Goal: Check status

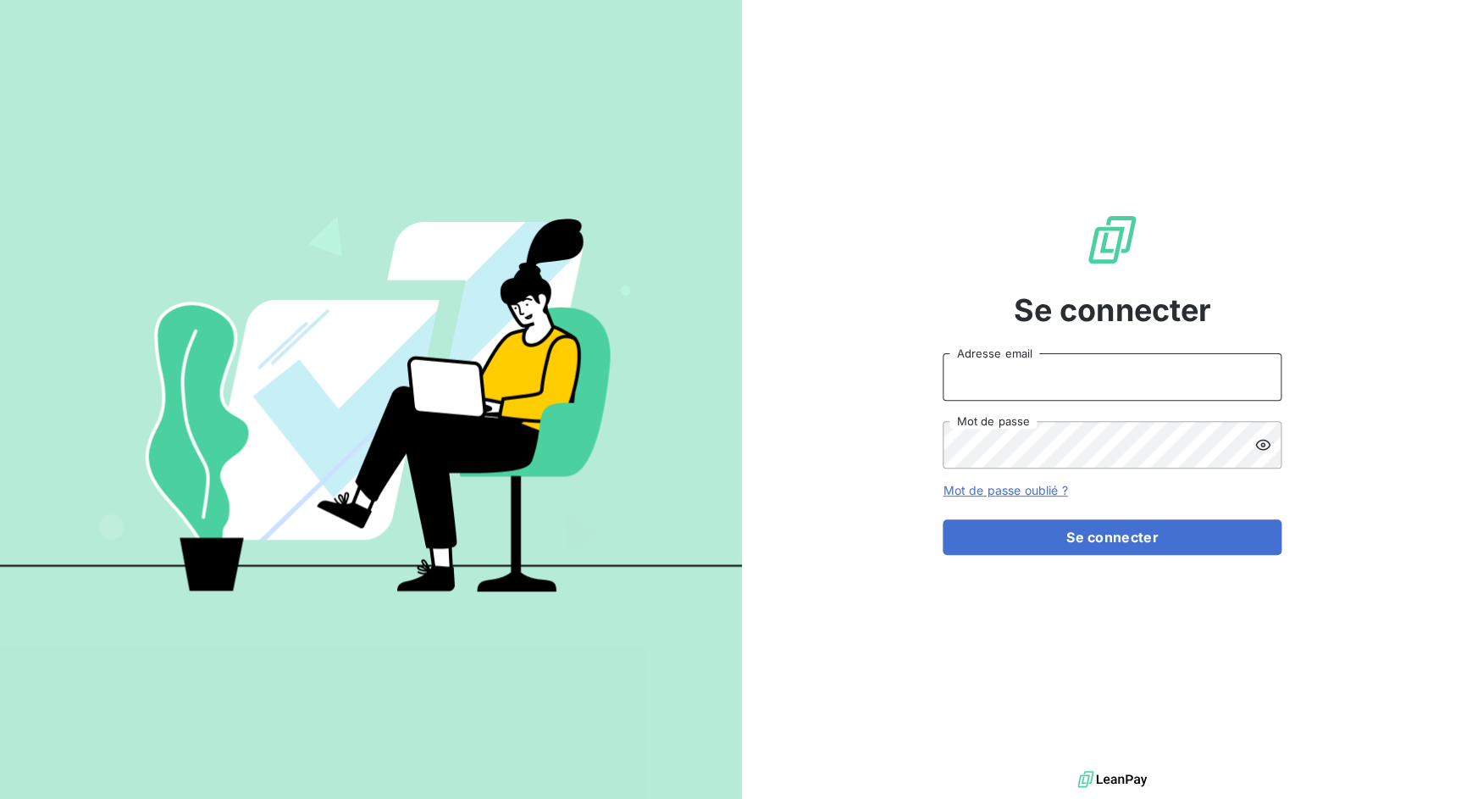
click at [1014, 379] on input "Adresse email" at bounding box center [1112, 376] width 339 height 47
drag, startPoint x: 1004, startPoint y: 381, endPoint x: 1090, endPoint y: 385, distance: 86.5
click at [1090, 385] on input "admin@3dcelo" at bounding box center [1112, 376] width 339 height 47
type input "admin@metenergiefrance"
click at [943, 519] on button "Se connecter" at bounding box center [1112, 537] width 339 height 36
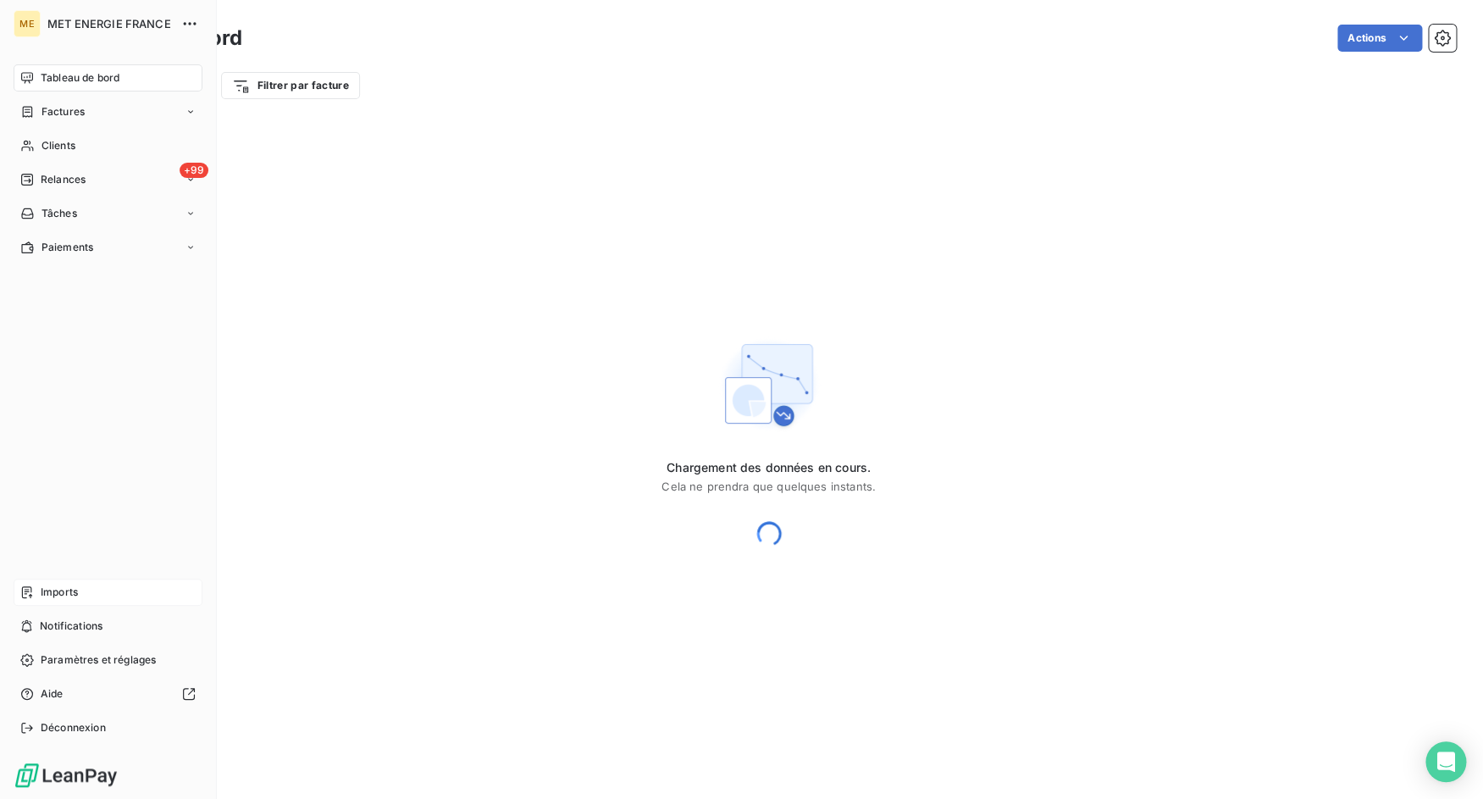
click at [42, 590] on span "Imports" at bounding box center [59, 591] width 37 height 15
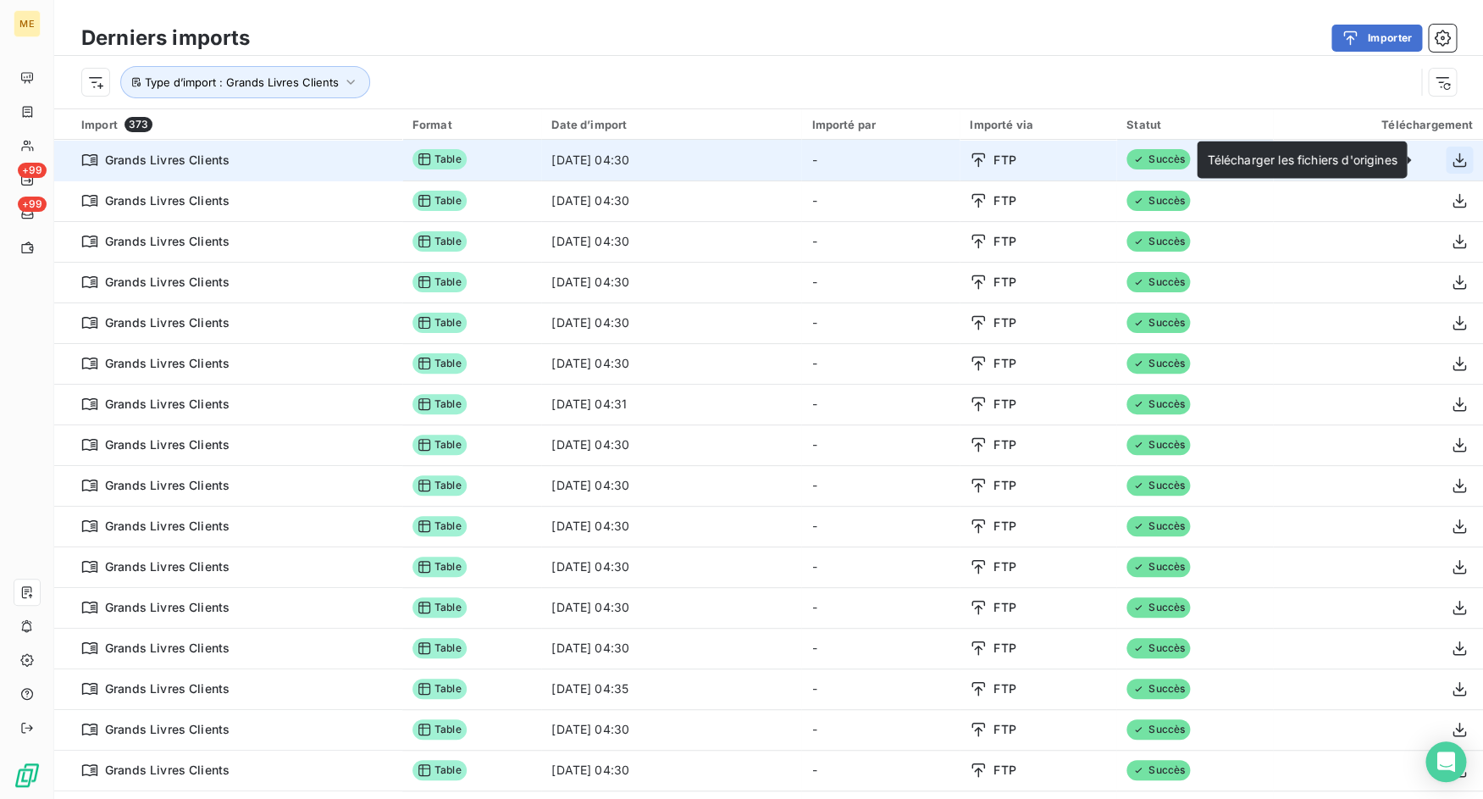
click at [1453, 158] on icon "button" at bounding box center [1460, 159] width 14 height 14
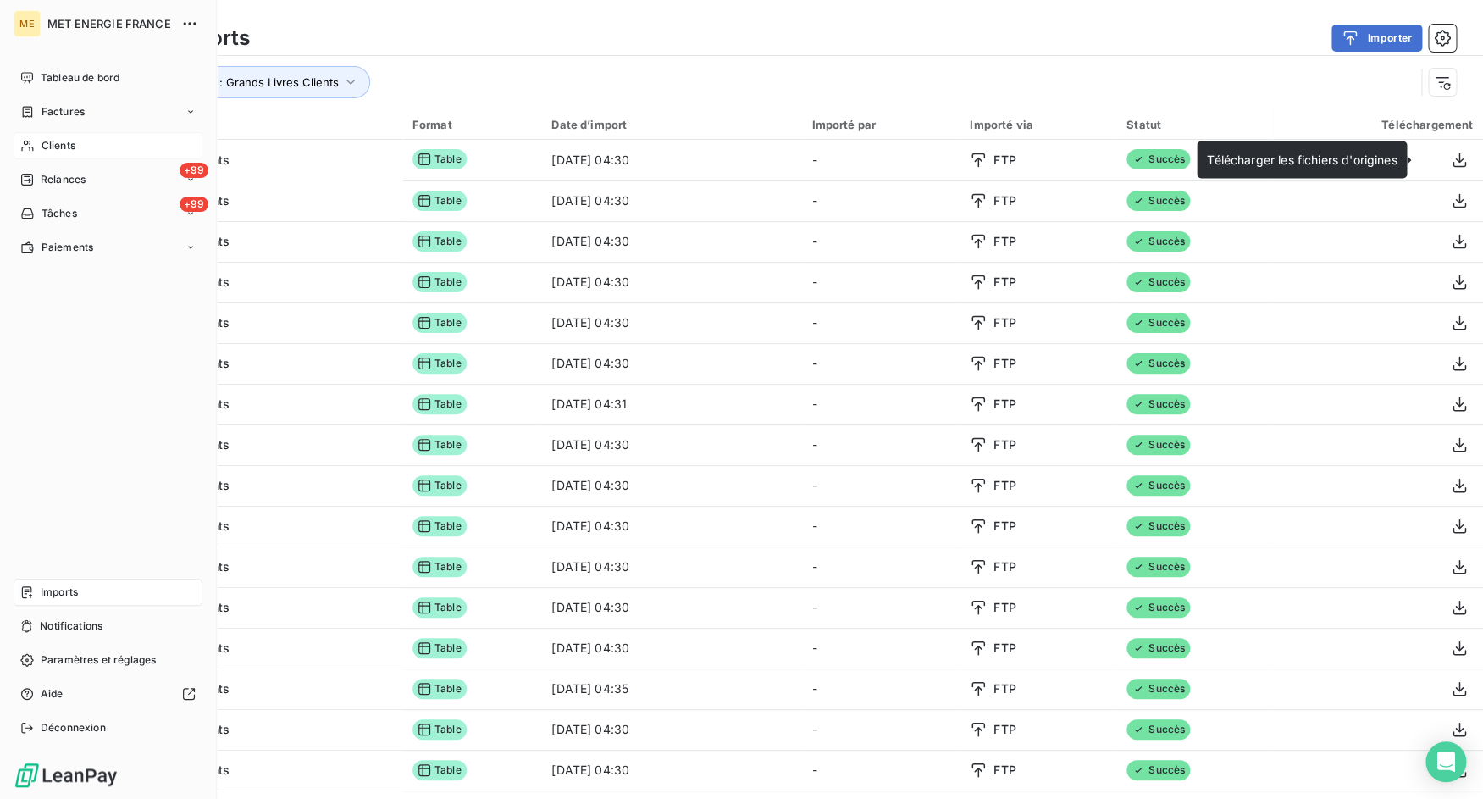
click at [46, 150] on span "Clients" at bounding box center [59, 145] width 34 height 15
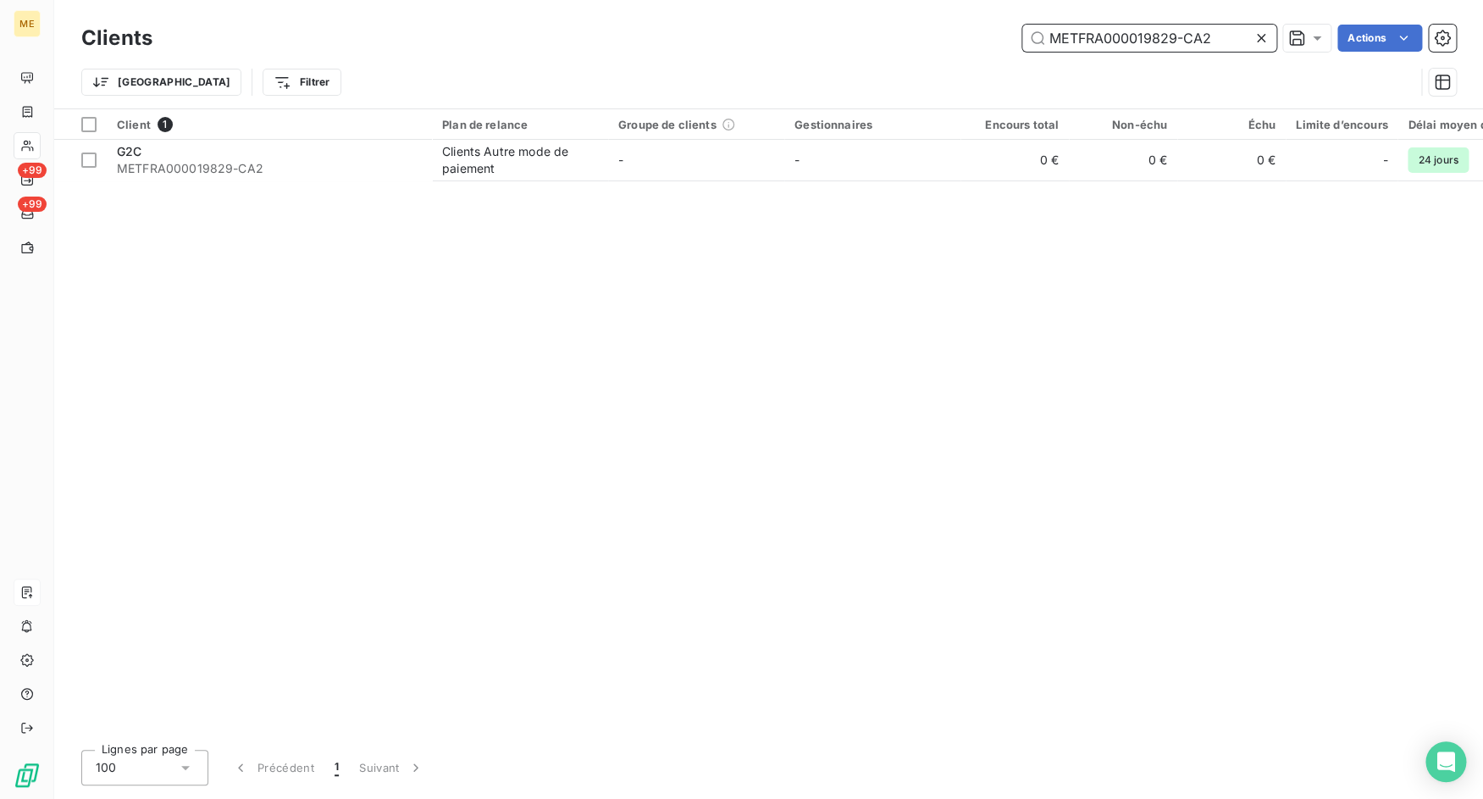
paste input "20562-CA1"
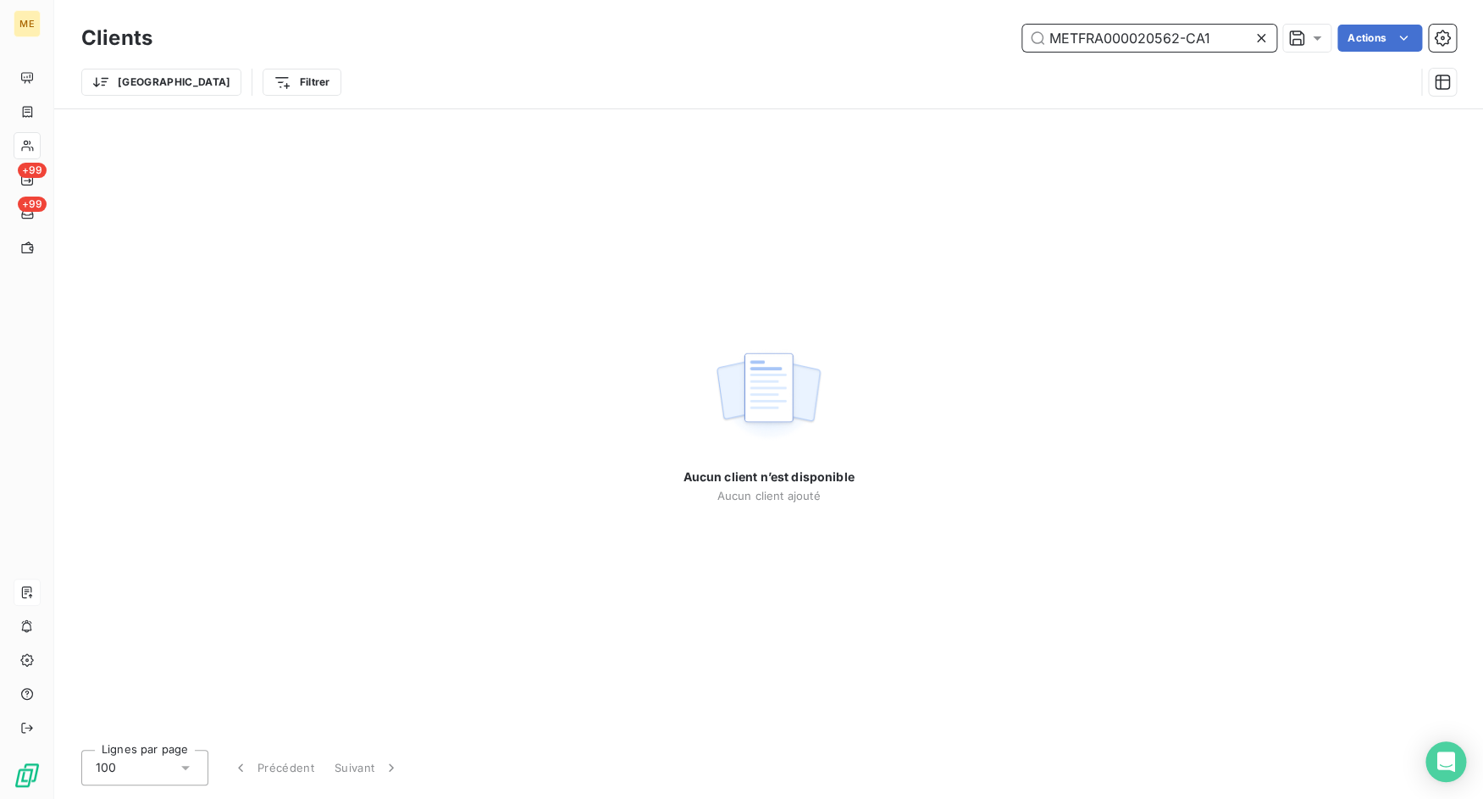
drag, startPoint x: 1182, startPoint y: 44, endPoint x: 1224, endPoint y: 46, distance: 42.4
click at [1224, 46] on input "METFRA000020562-CA1" at bounding box center [1149, 38] width 254 height 27
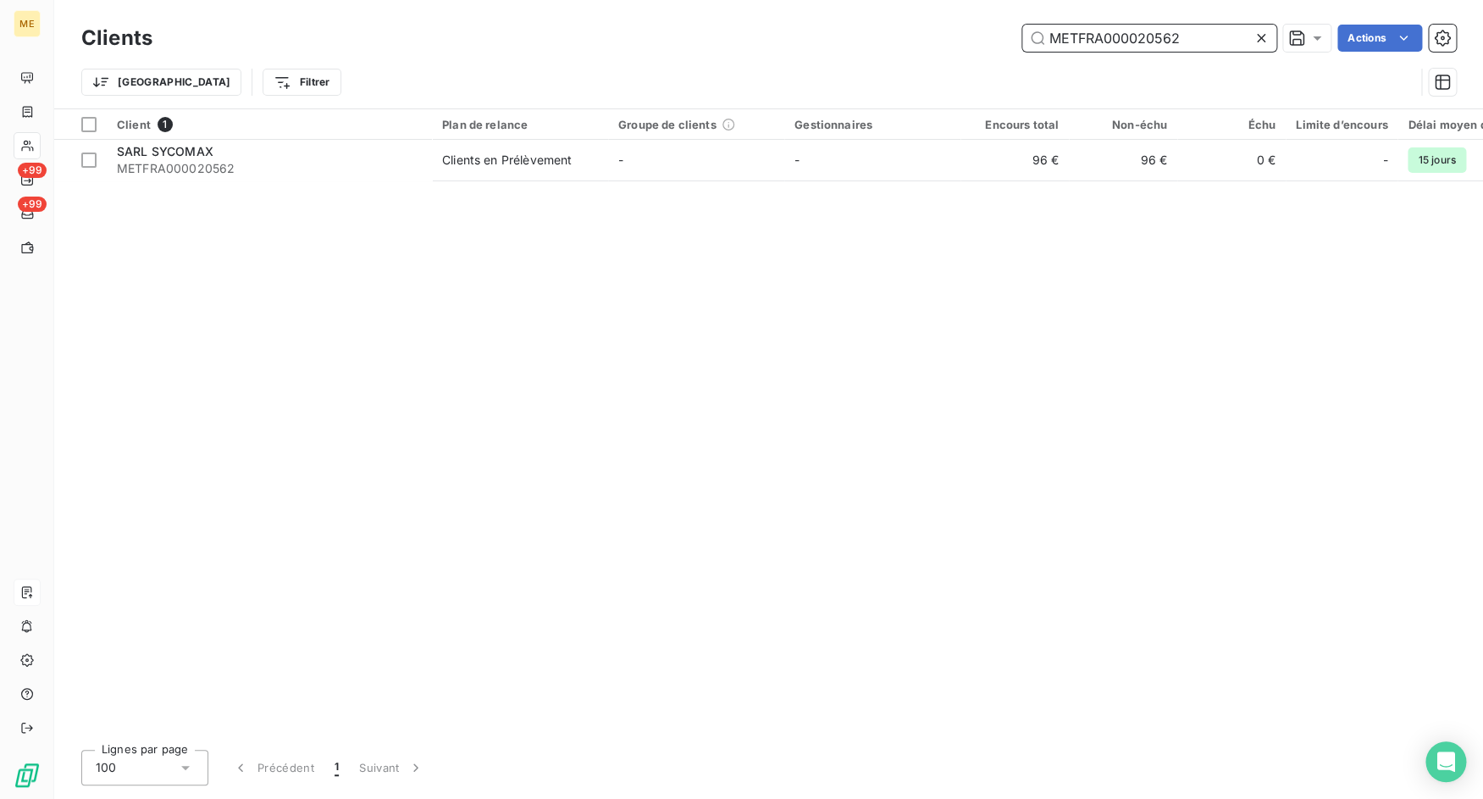
type input "METFRA000020562"
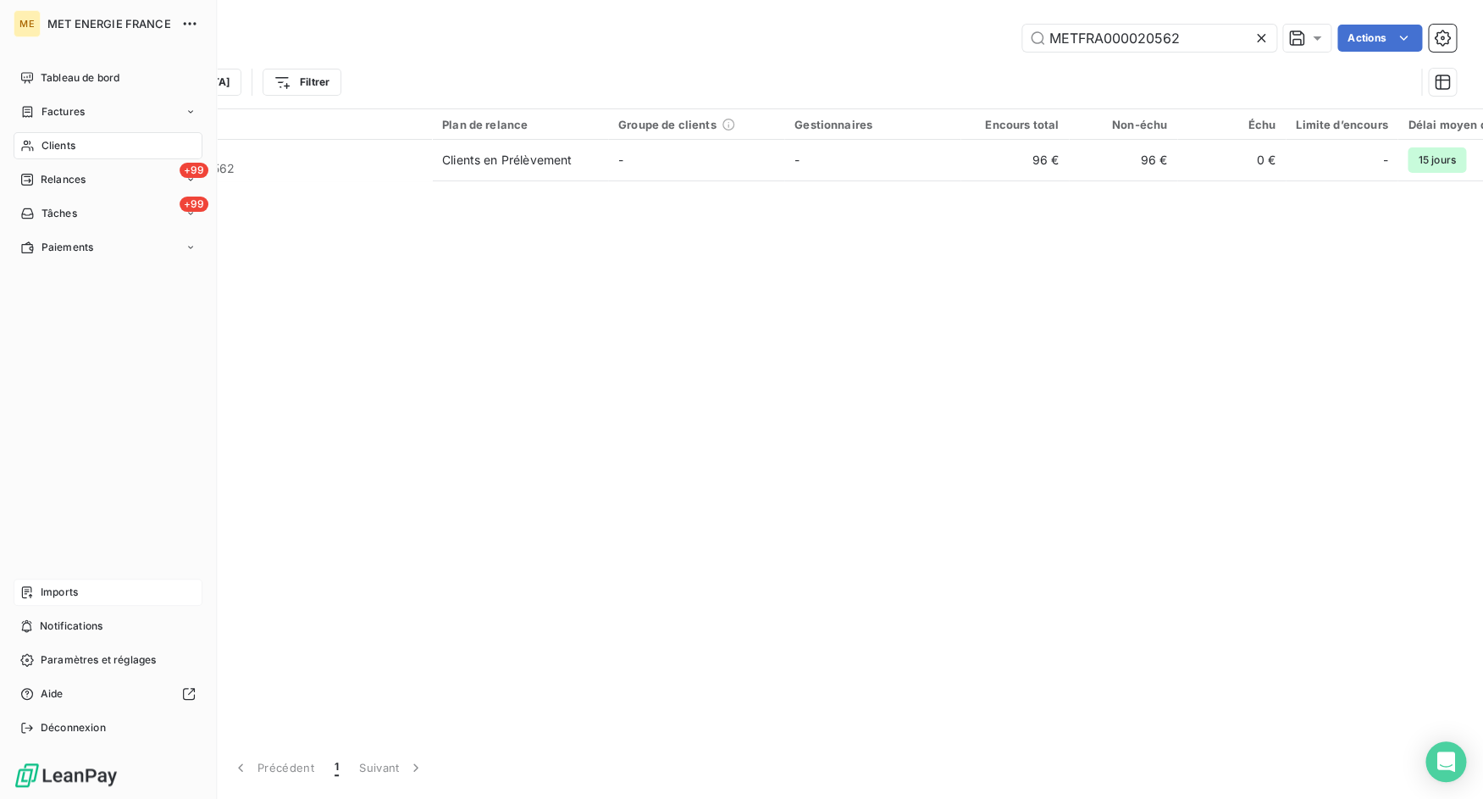
click at [38, 587] on div "Imports" at bounding box center [108, 591] width 189 height 27
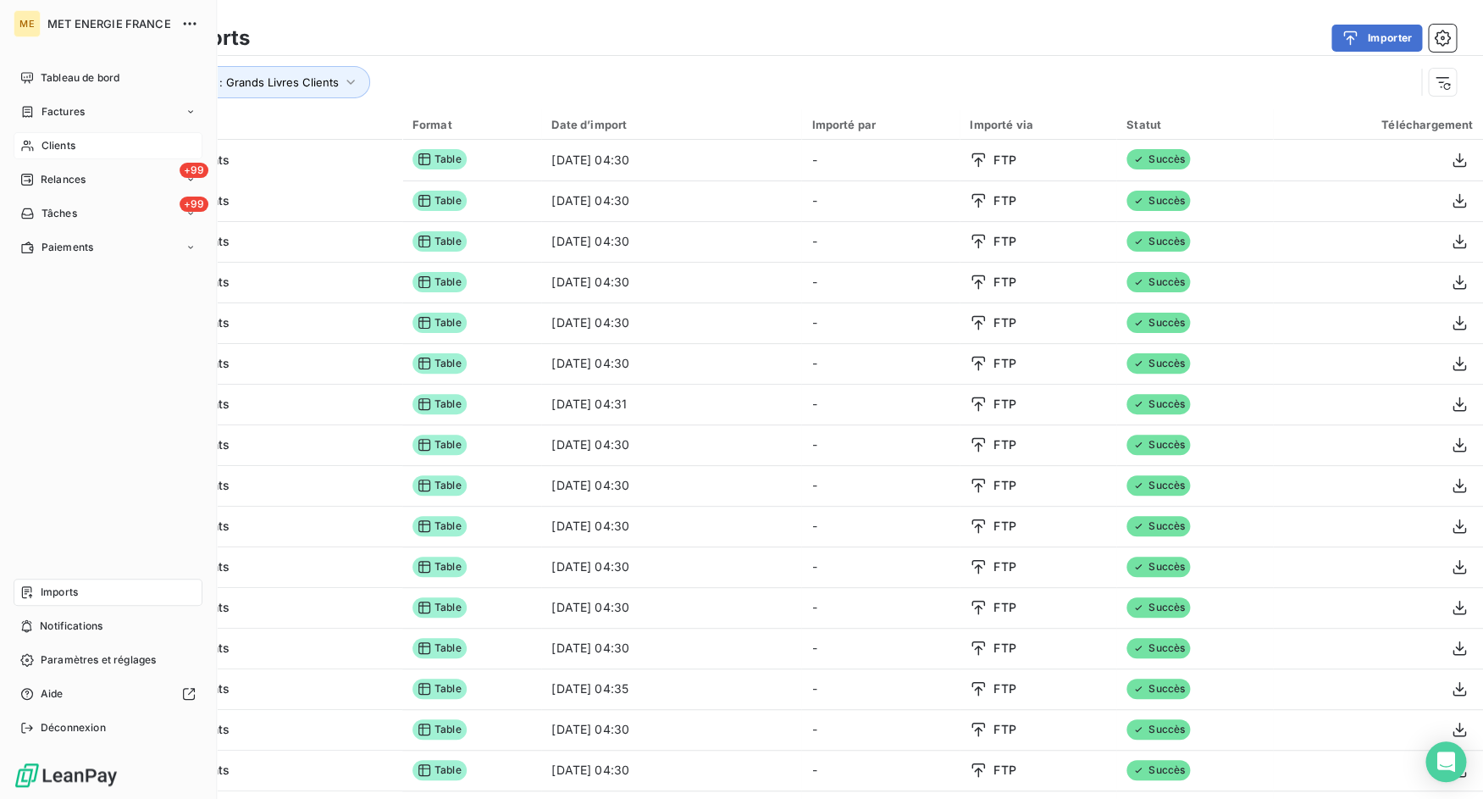
click at [42, 152] on div "Clients" at bounding box center [108, 145] width 189 height 27
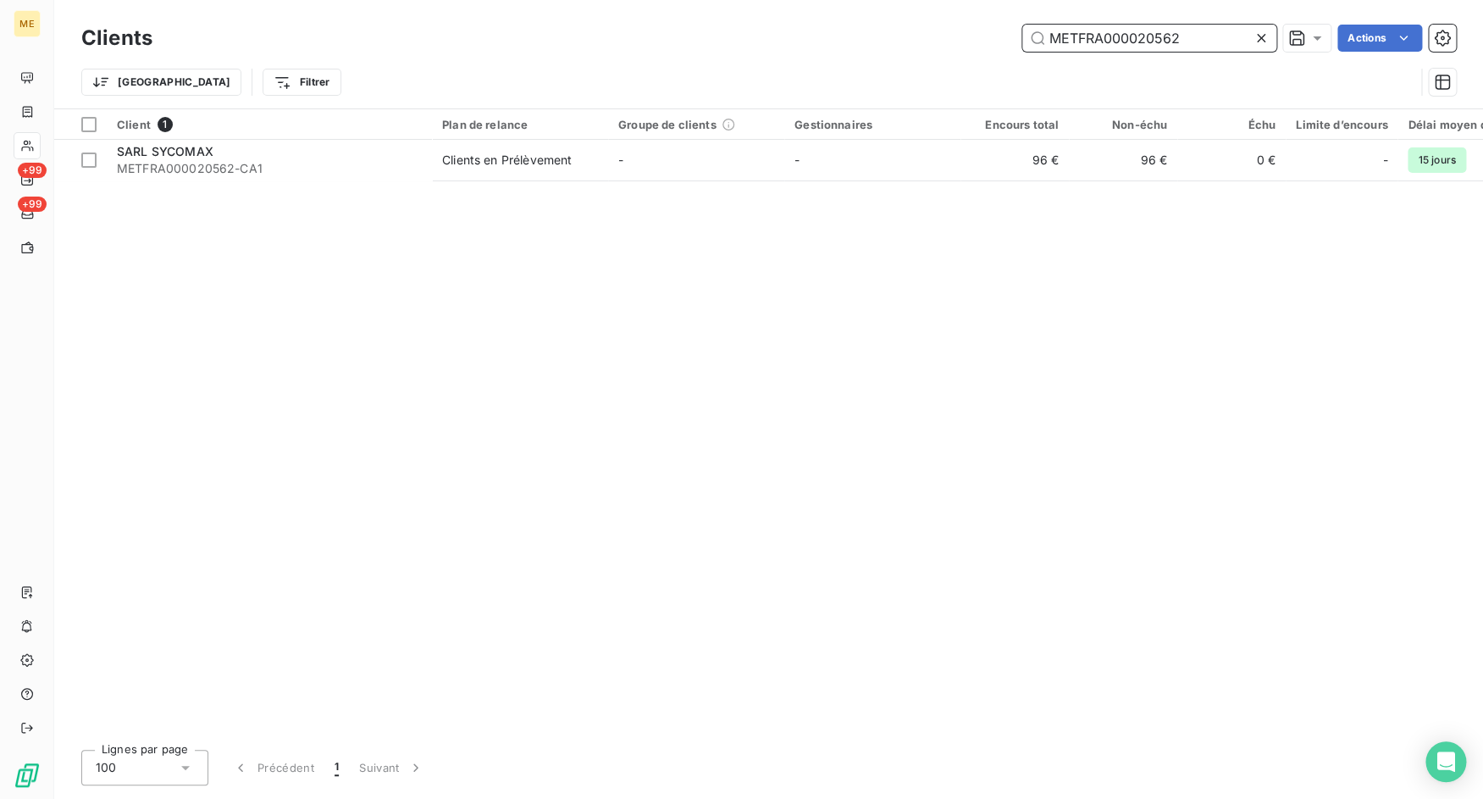
paste input "13536_07272214144606"
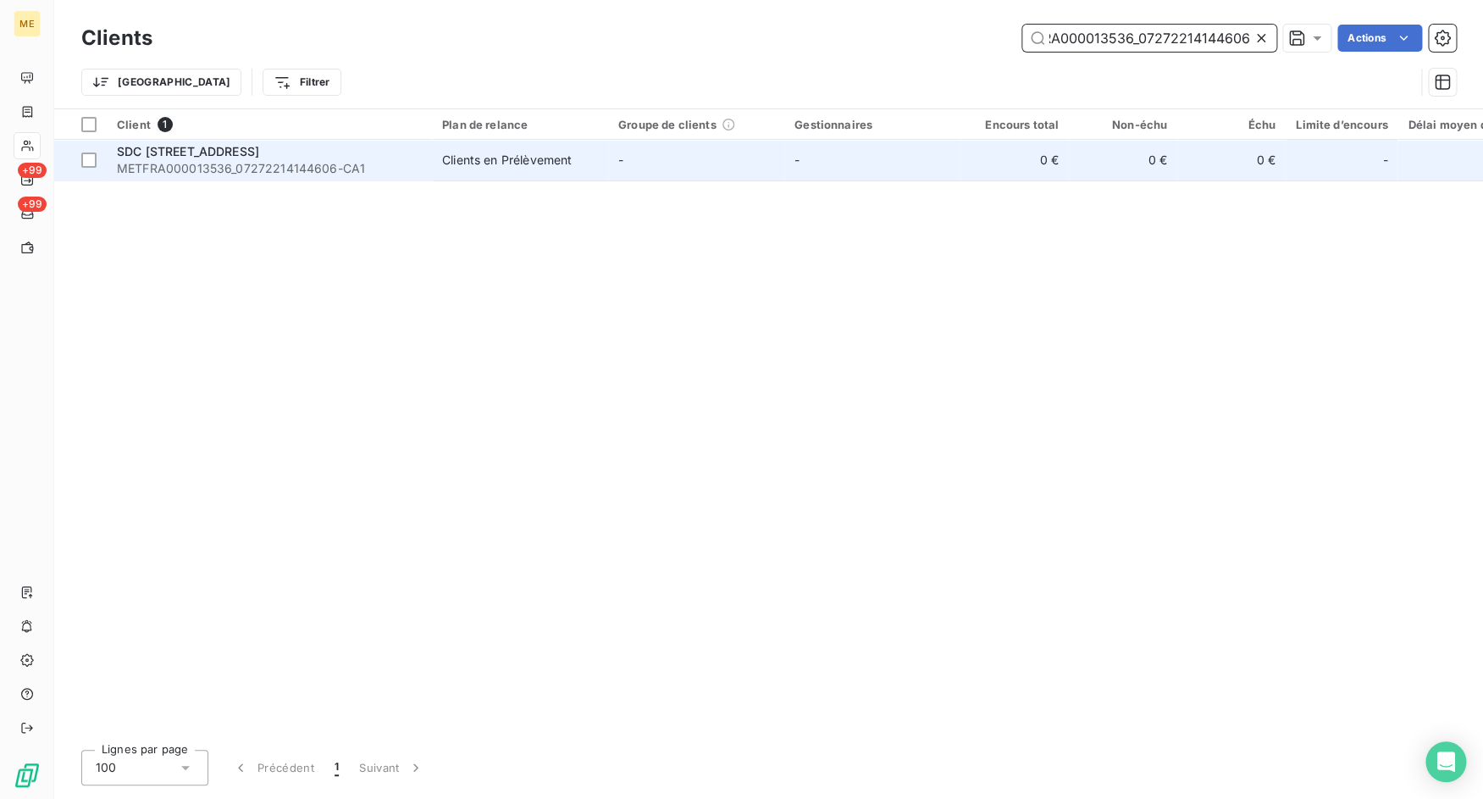
type input "METFRA000013536_07272214144606"
click at [387, 146] on div "SDC [STREET_ADDRESS]" at bounding box center [269, 151] width 305 height 17
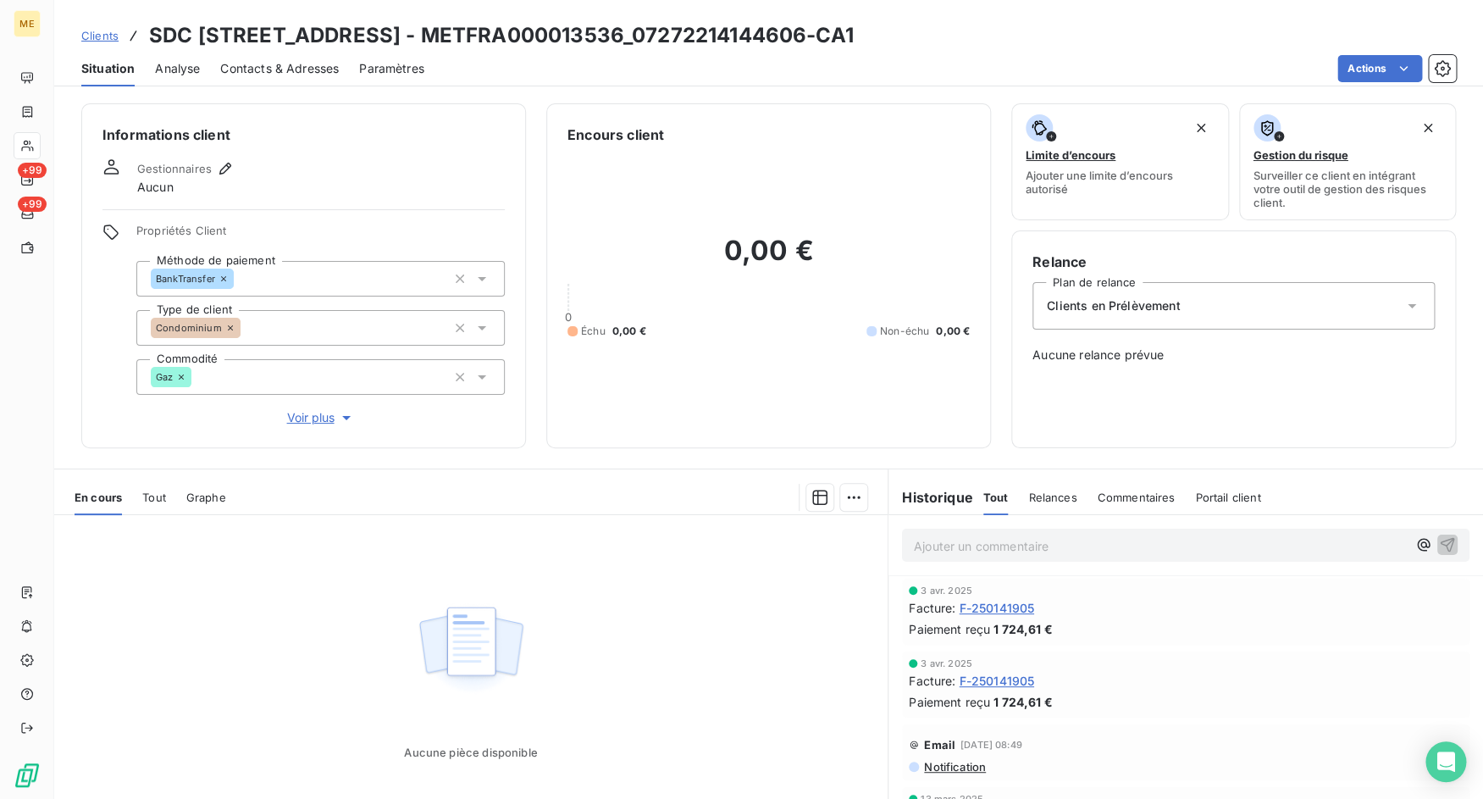
drag, startPoint x: 158, startPoint y: 503, endPoint x: 289, endPoint y: 473, distance: 134.6
click at [158, 503] on span "Tout" at bounding box center [154, 497] width 24 height 14
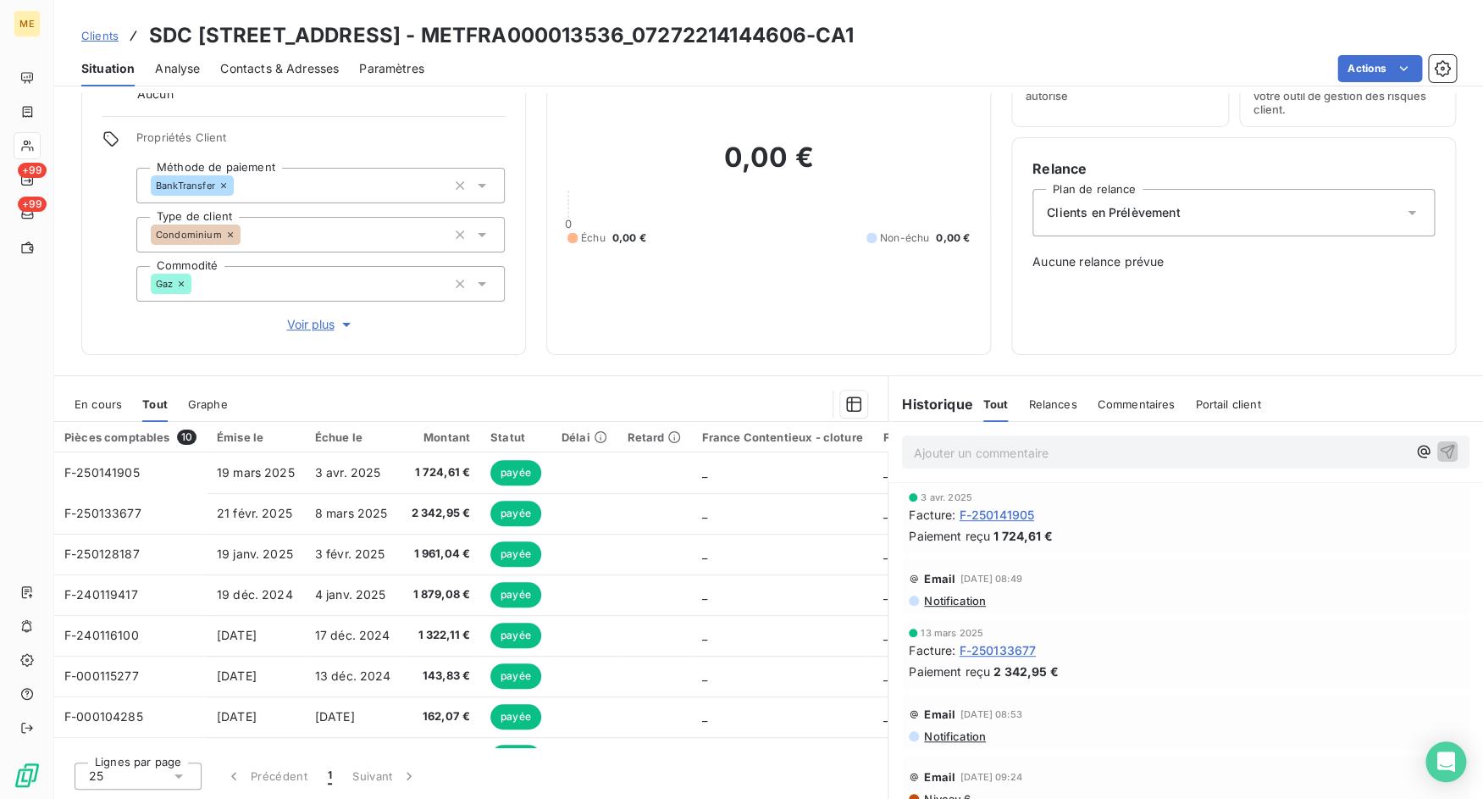
click at [97, 398] on span "En cours" at bounding box center [98, 404] width 47 height 14
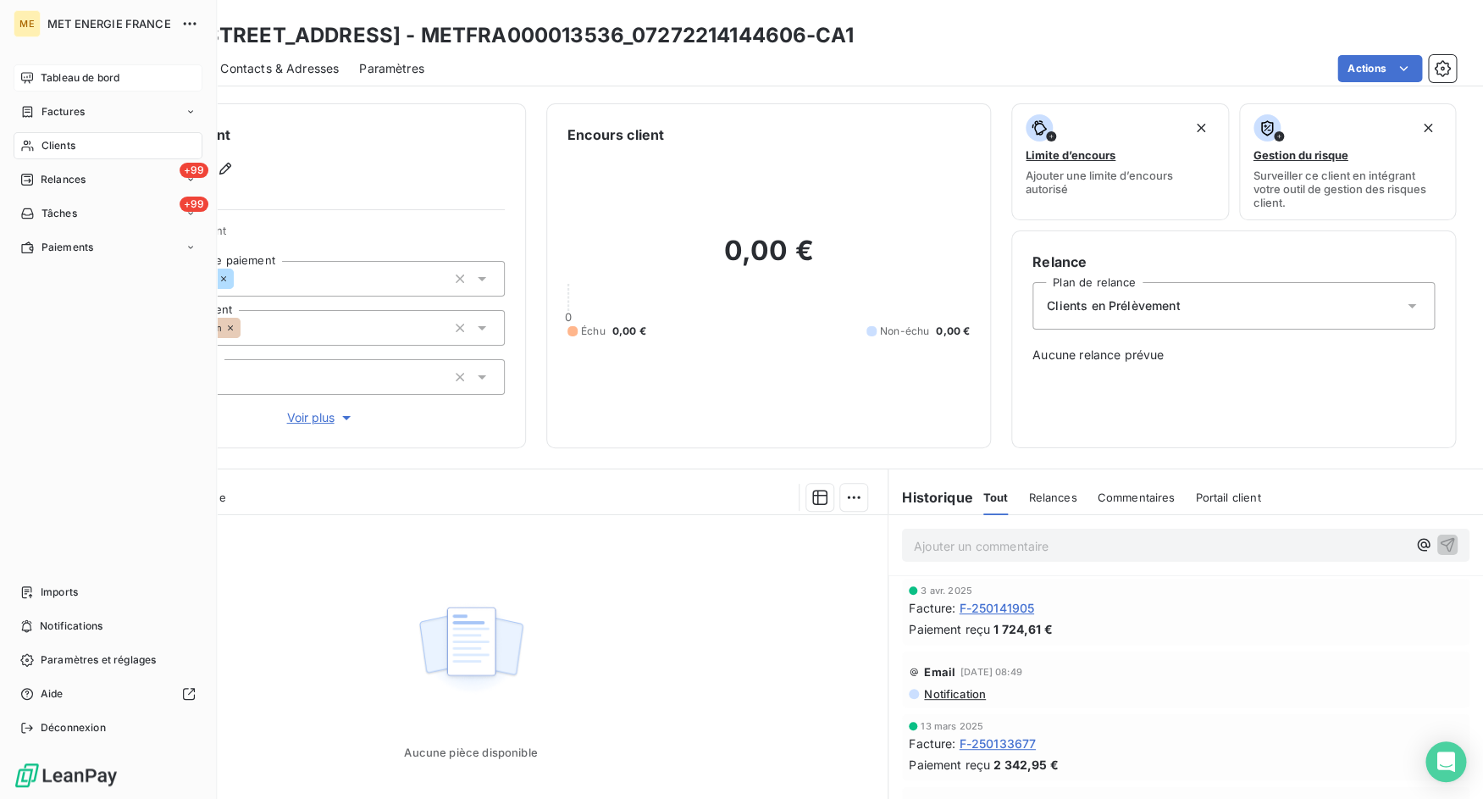
click at [19, 83] on div "Tableau de bord" at bounding box center [108, 77] width 189 height 27
